Goal: Task Accomplishment & Management: Manage account settings

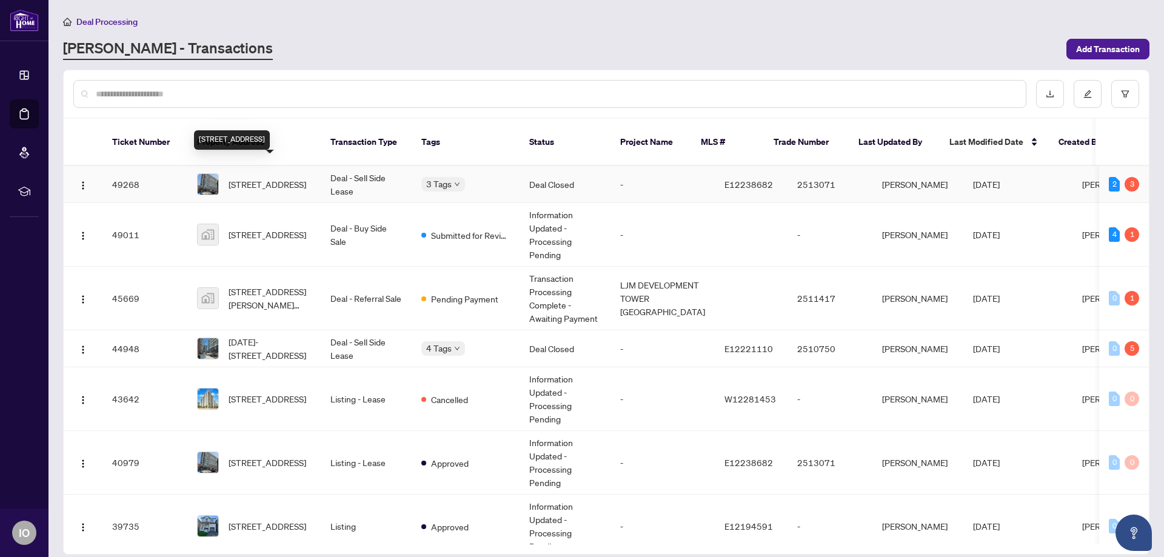
click at [256, 178] on span "[STREET_ADDRESS]" at bounding box center [268, 184] width 78 height 13
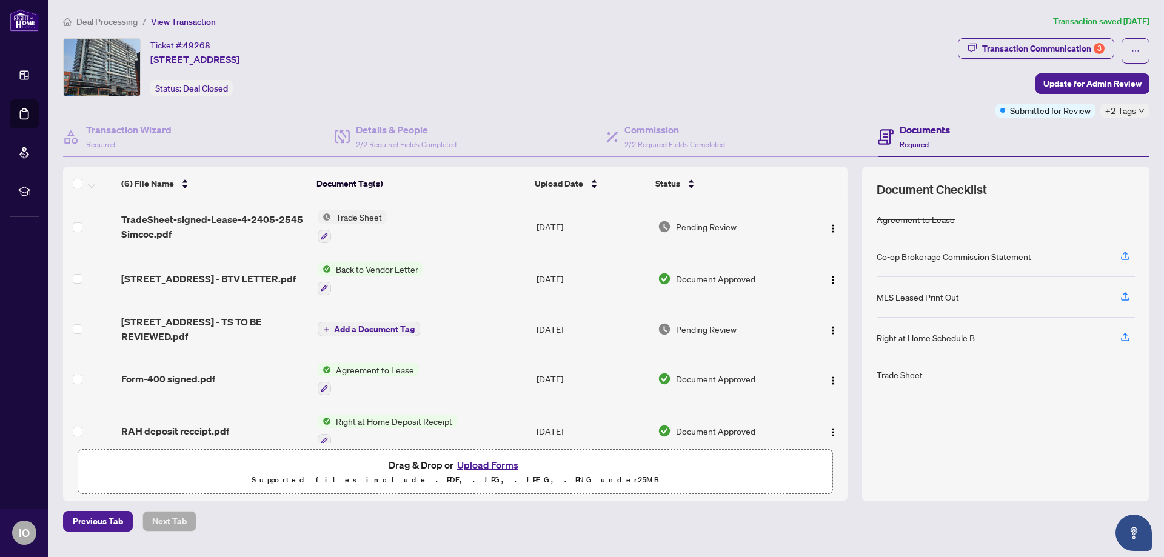
drag, startPoint x: 841, startPoint y: 373, endPoint x: 840, endPoint y: 394, distance: 20.6
click at [840, 394] on td at bounding box center [825, 379] width 43 height 52
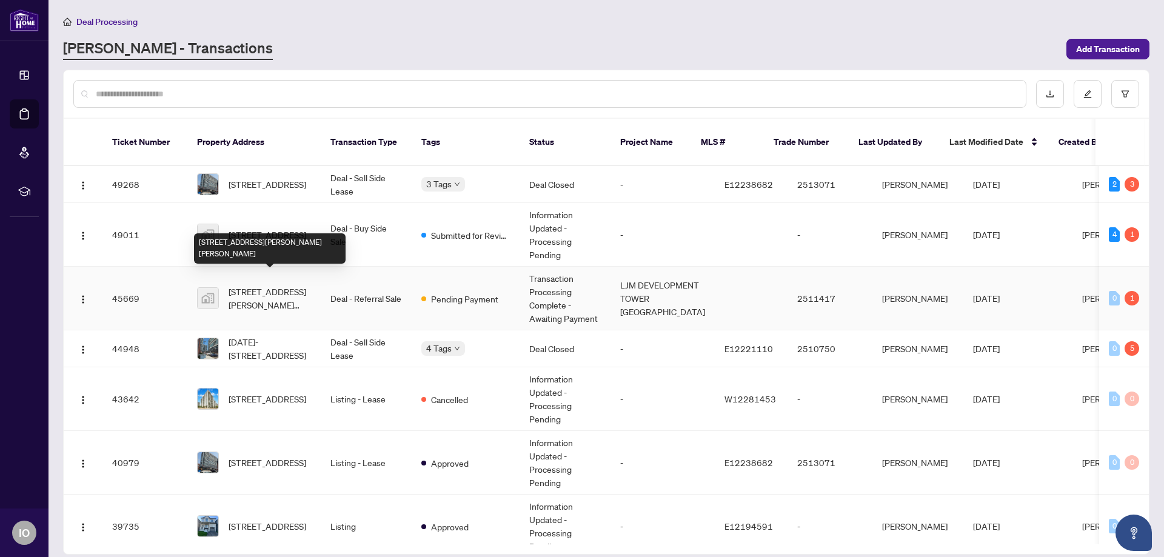
click at [265, 285] on span "[STREET_ADDRESS][PERSON_NAME][PERSON_NAME]" at bounding box center [270, 298] width 82 height 27
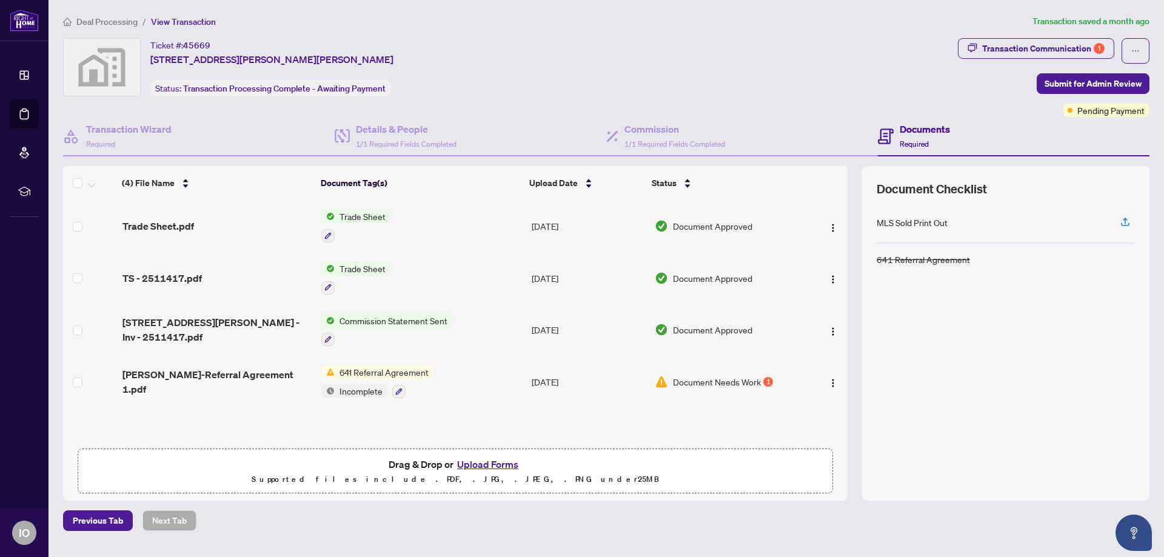
click at [385, 370] on span "641 Referral Agreement" at bounding box center [384, 372] width 99 height 13
click at [489, 418] on div "Trade Sheet.pdf Trade Sheet [DATE] Document Approved TS - 2511417.pdf Trade She…" at bounding box center [455, 321] width 784 height 242
click at [186, 377] on span "[PERSON_NAME]-Referral Agreement 1.pdf" at bounding box center [217, 381] width 190 height 29
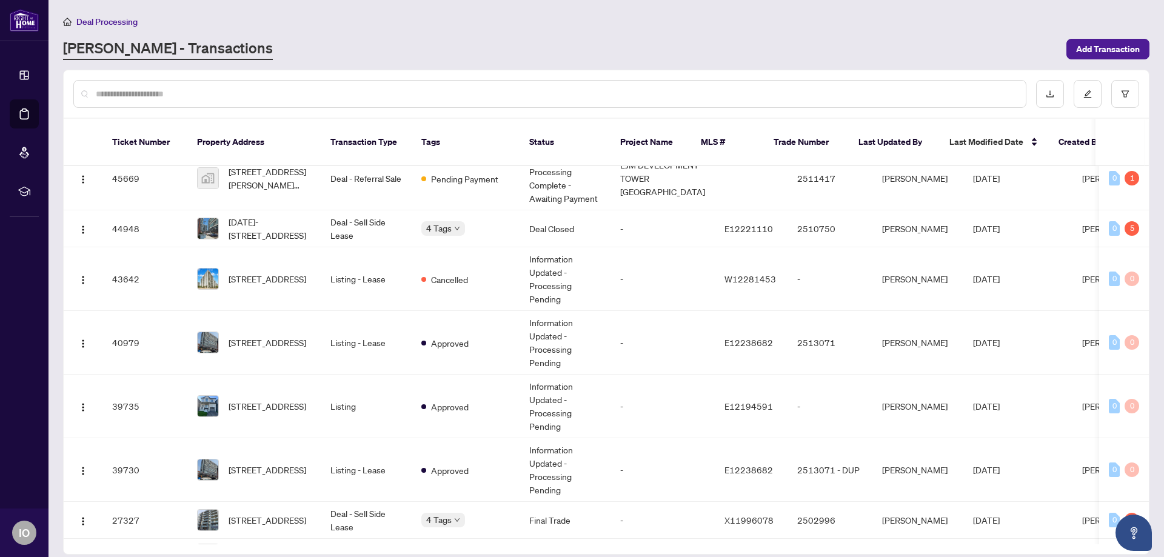
scroll to position [155, 0]
